Goal: Task Accomplishment & Management: Use online tool/utility

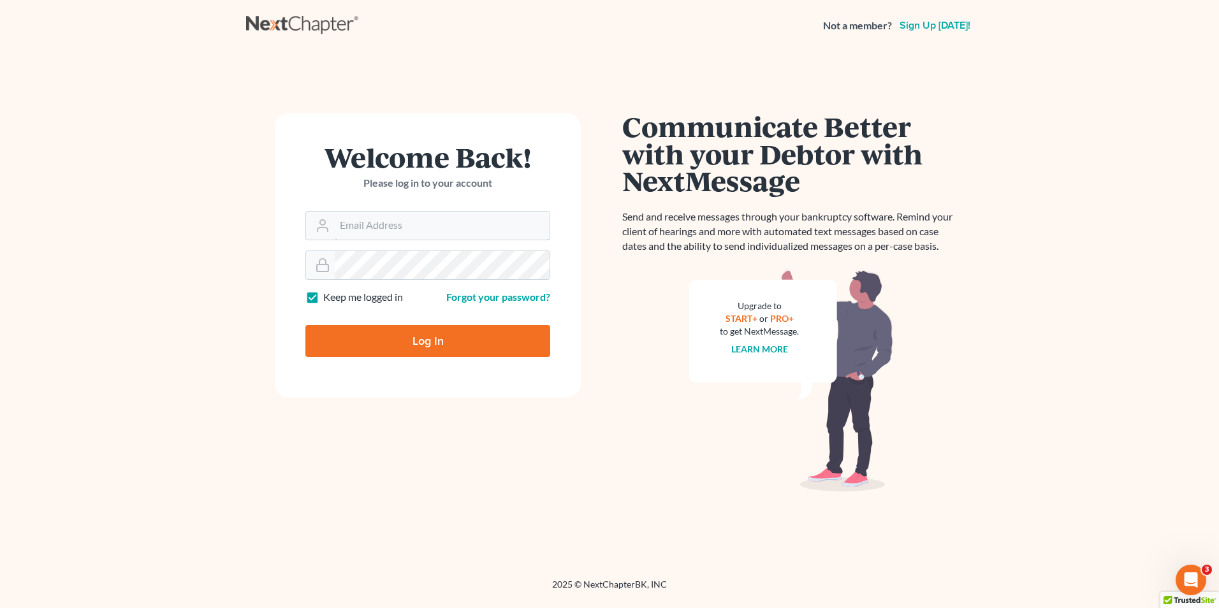
type input "Hunter@shieldlaw.com"
click at [401, 349] on input "Log In" at bounding box center [427, 341] width 245 height 32
type input "Thinking..."
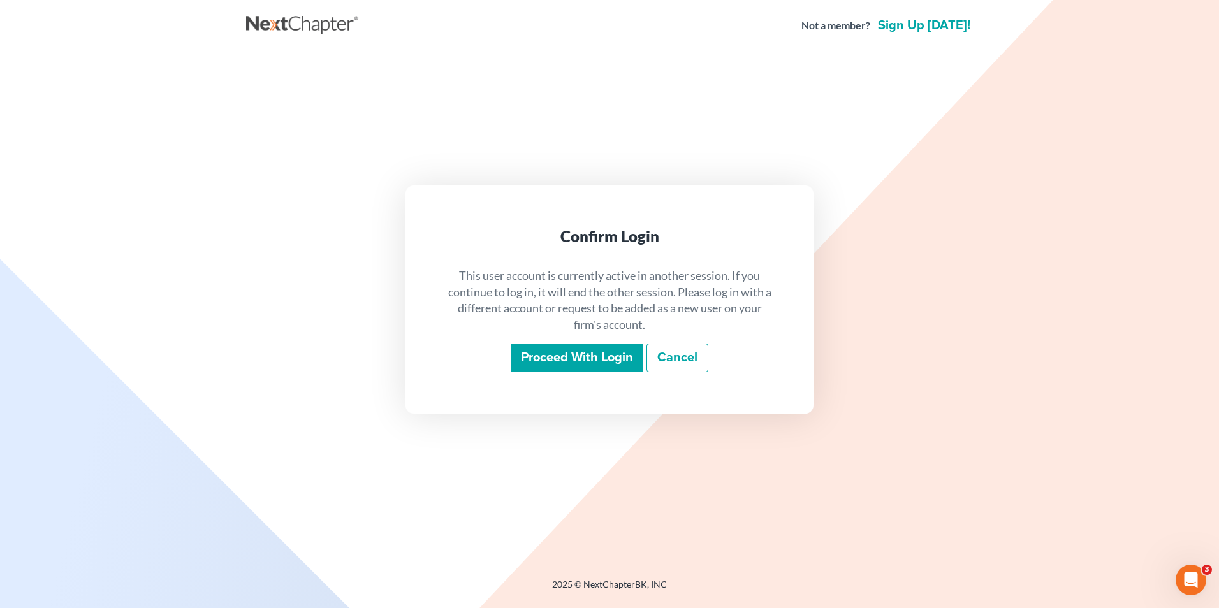
click at [593, 362] on input "Proceed with login" at bounding box center [577, 358] width 133 height 29
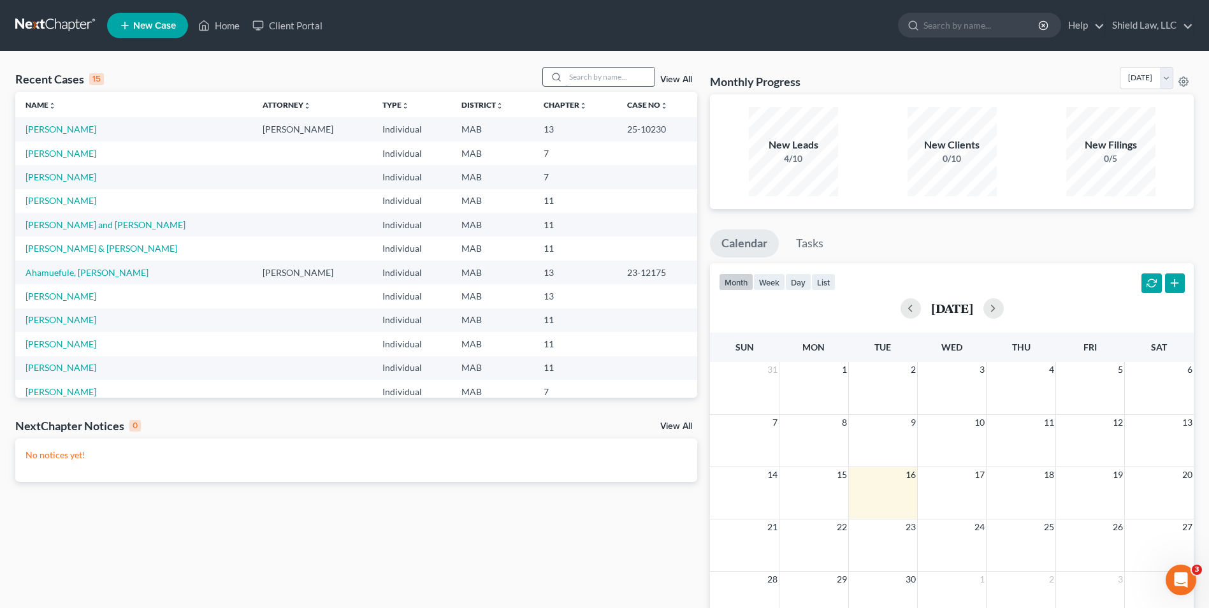
click at [610, 77] on input "search" at bounding box center [610, 77] width 89 height 18
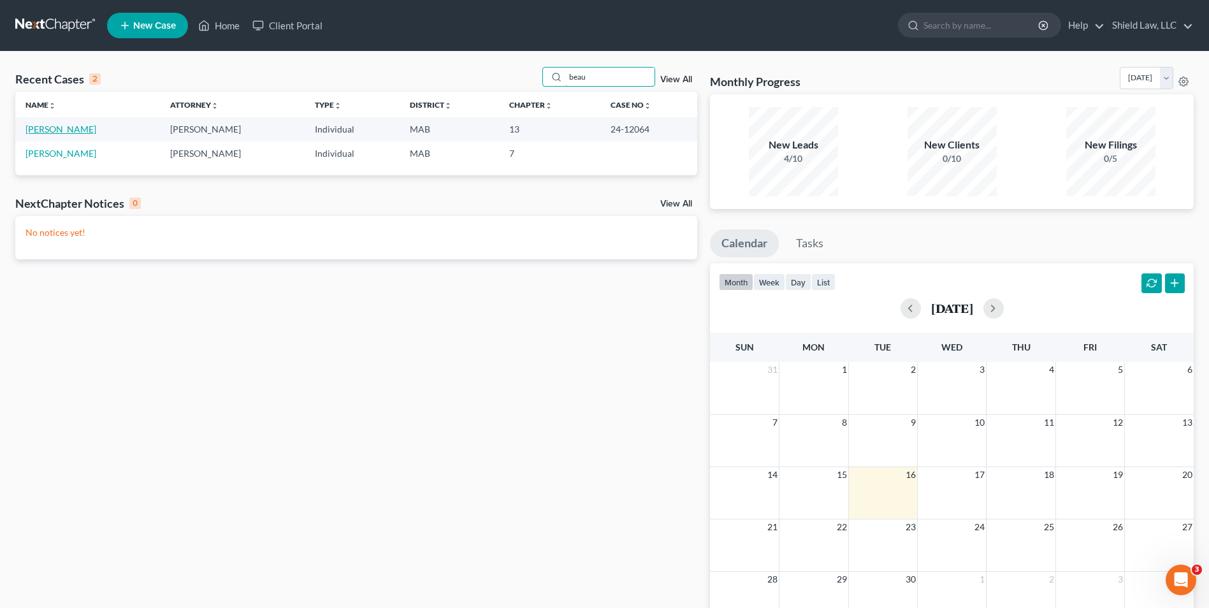
type input "beau"
click at [55, 124] on link "[PERSON_NAME]" at bounding box center [61, 129] width 71 height 11
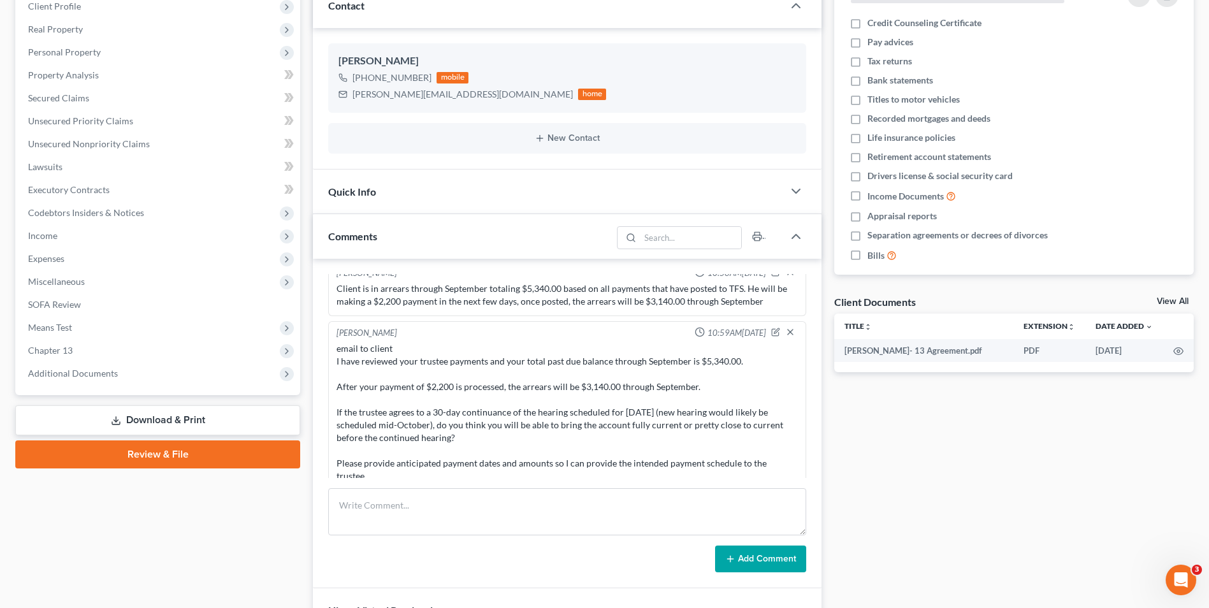
scroll to position [184, 0]
click at [444, 500] on textarea at bounding box center [567, 511] width 478 height 47
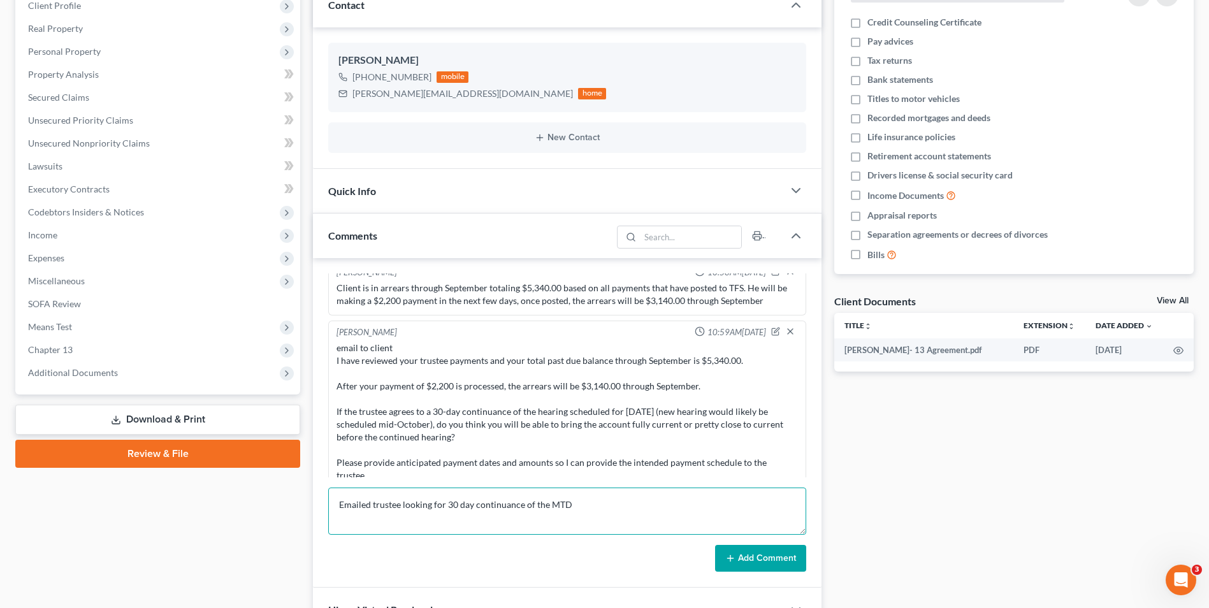
type textarea "Emailed trustee looking for 30 day continuance of the MTD"
click at [743, 551] on button "Add Comment" at bounding box center [760, 558] width 91 height 27
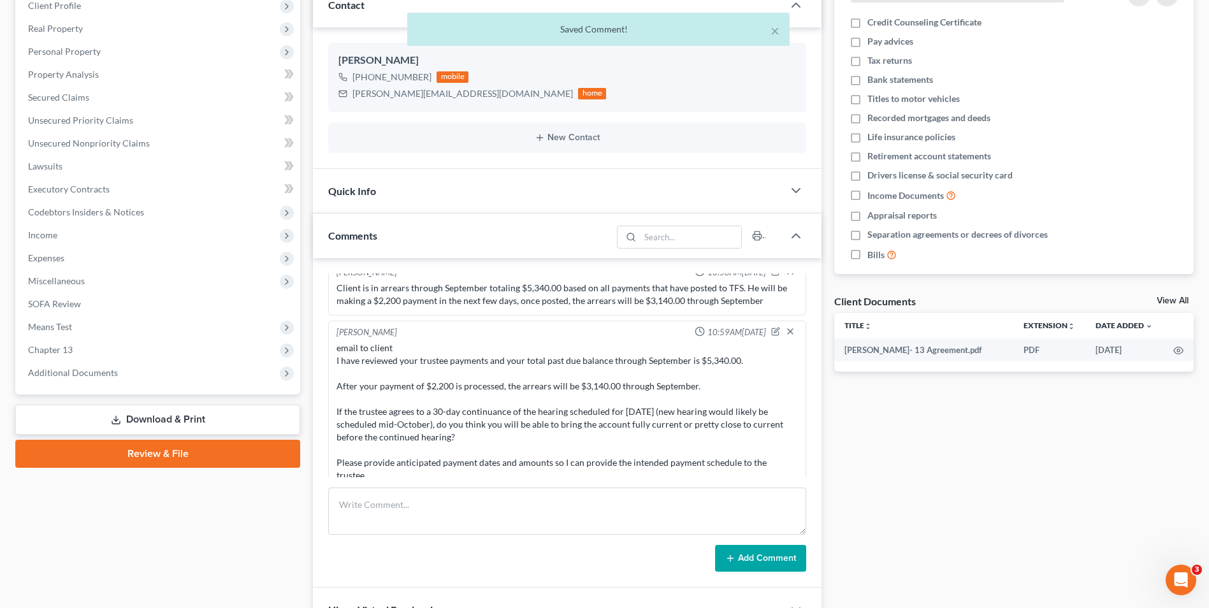
scroll to position [1550, 0]
